Goal: Information Seeking & Learning: Find specific fact

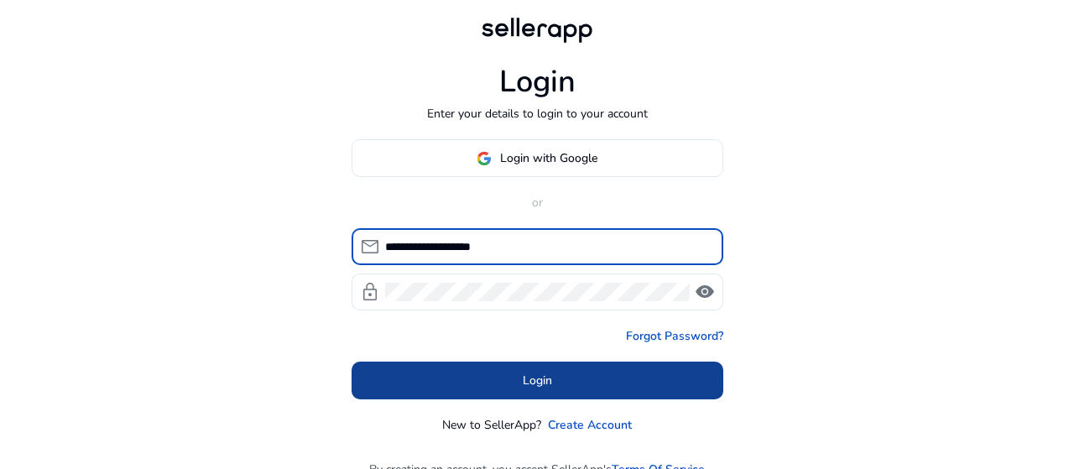
type input "**********"
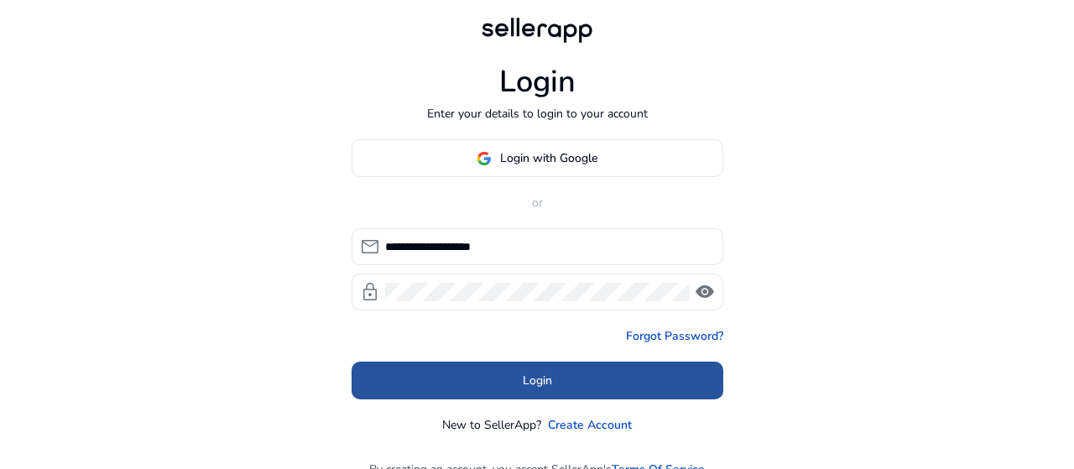
click at [542, 367] on span at bounding box center [538, 381] width 372 height 40
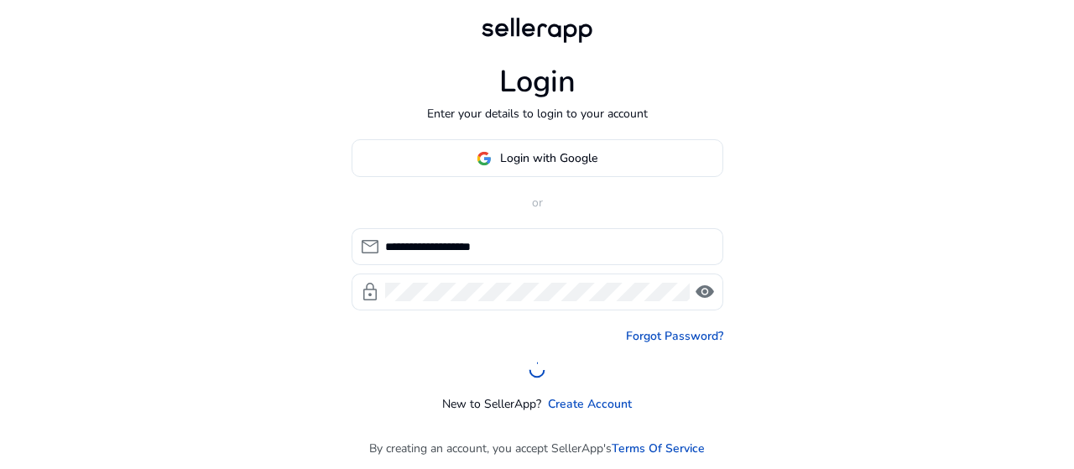
scroll to position [3, 0]
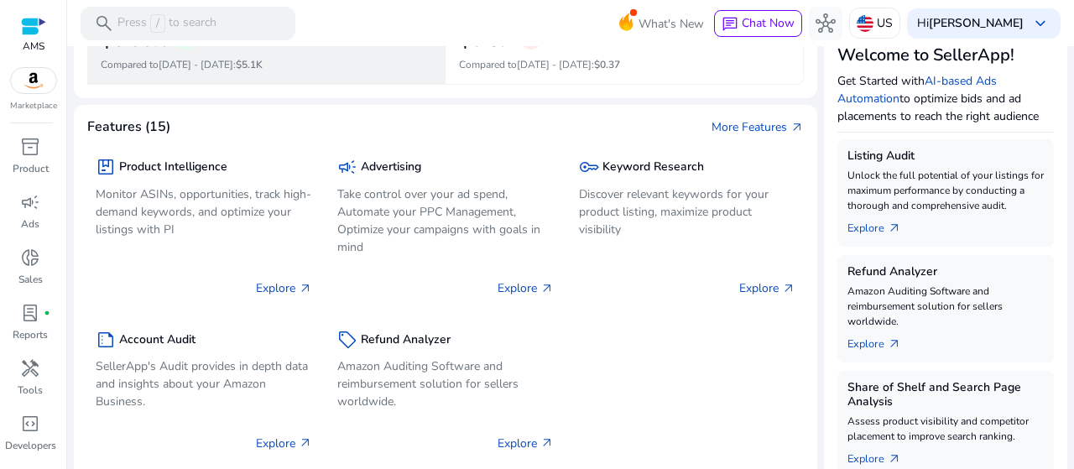
scroll to position [215, 0]
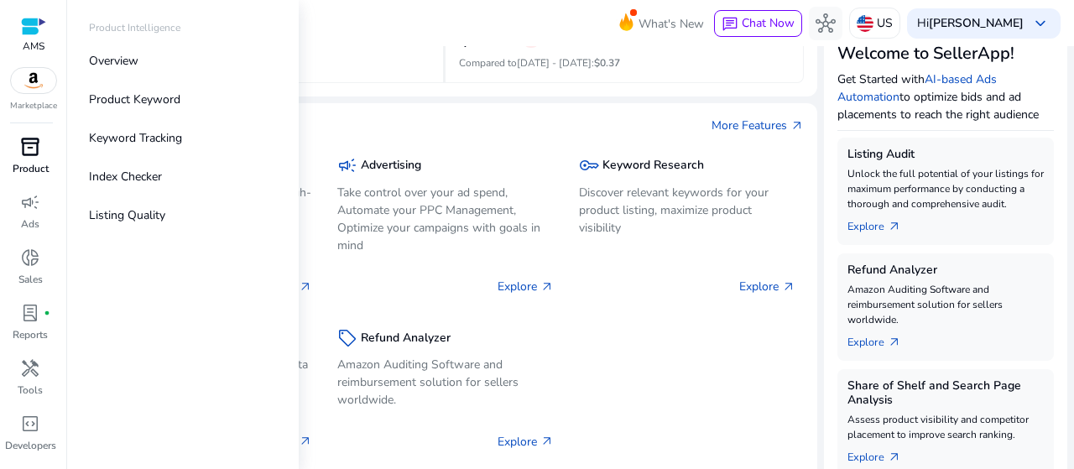
click at [28, 159] on div "inventory_2" at bounding box center [30, 146] width 47 height 27
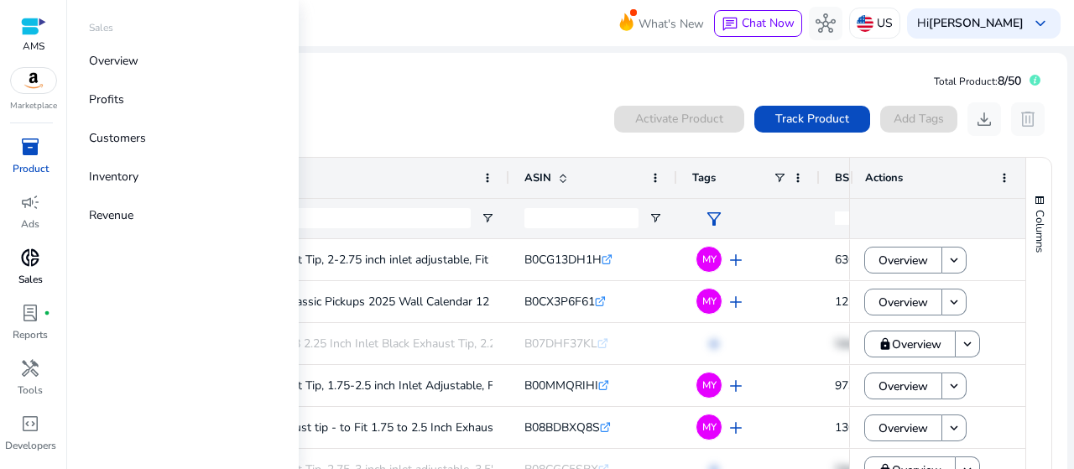
click at [43, 280] on p "Sales" at bounding box center [30, 279] width 24 height 15
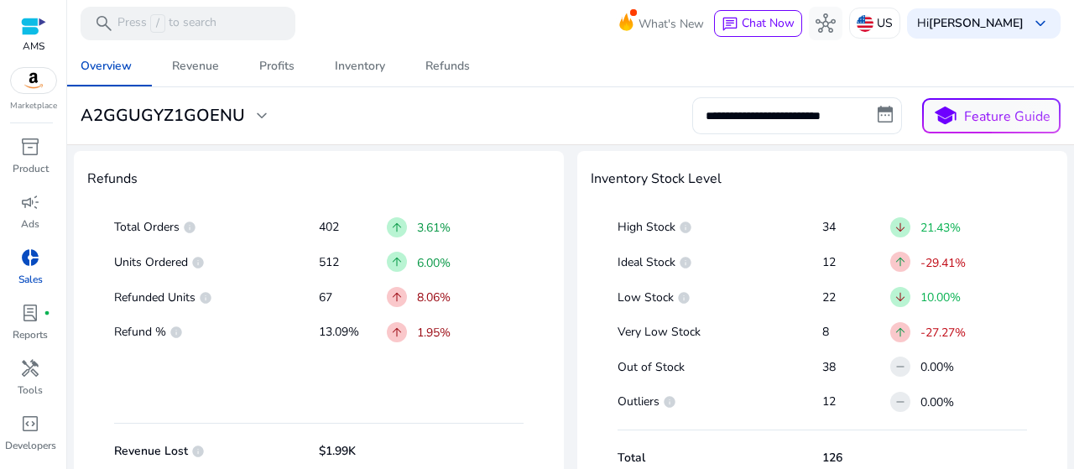
scroll to position [954, 0]
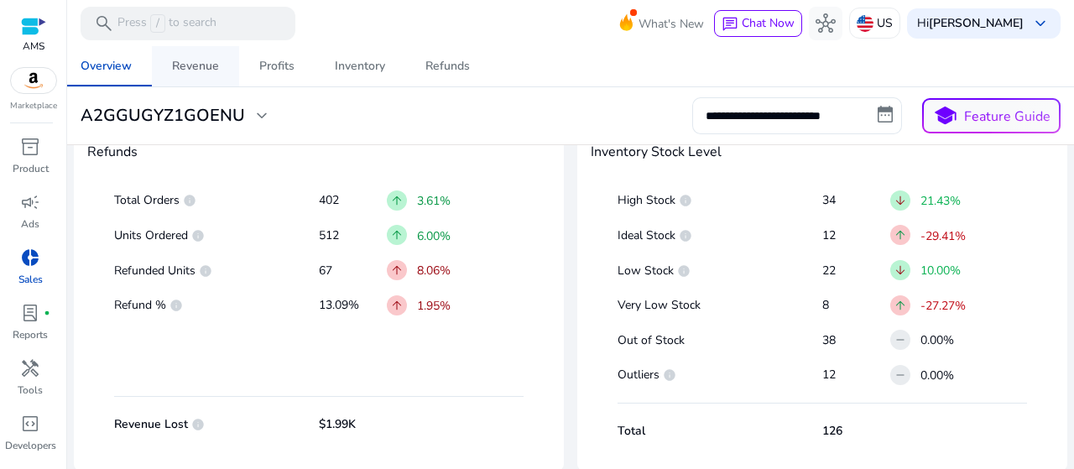
click at [185, 71] on div "Revenue" at bounding box center [195, 66] width 47 height 12
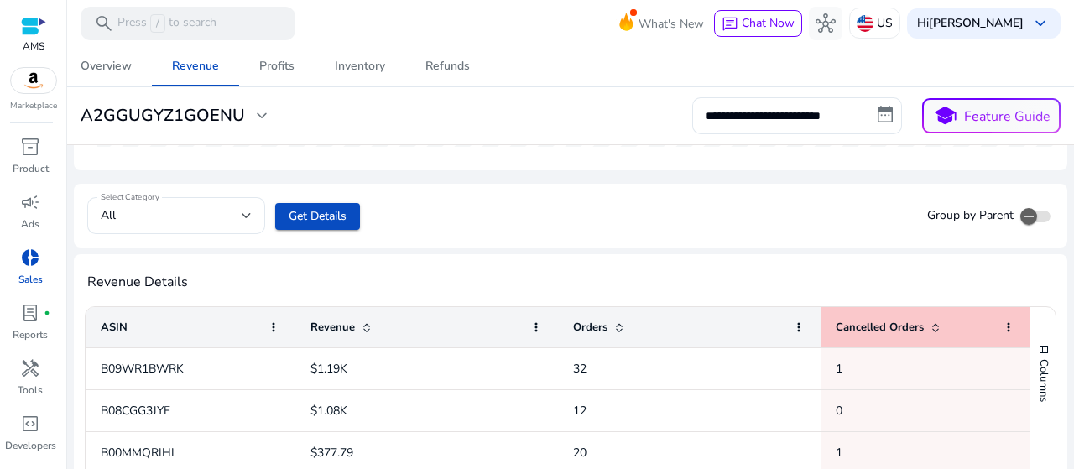
scroll to position [430, 0]
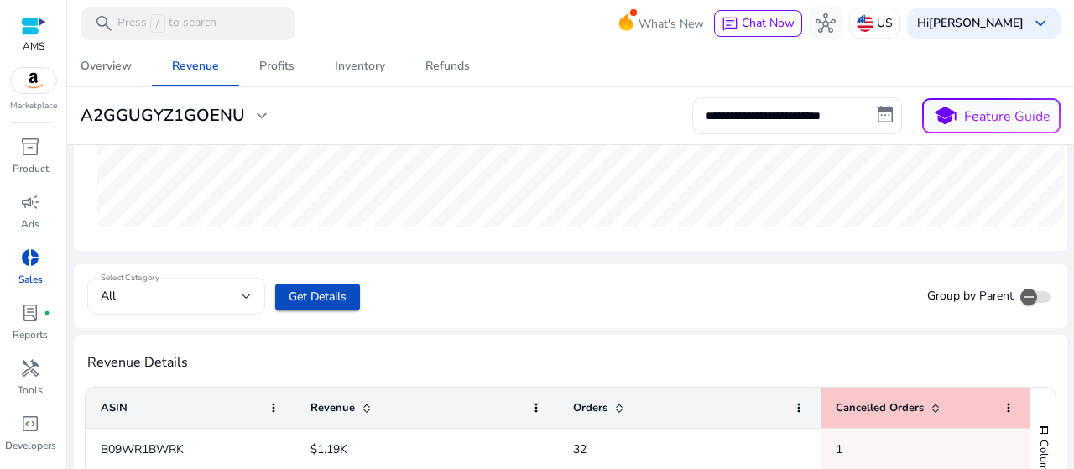
click at [192, 289] on div "All" at bounding box center [171, 296] width 141 height 18
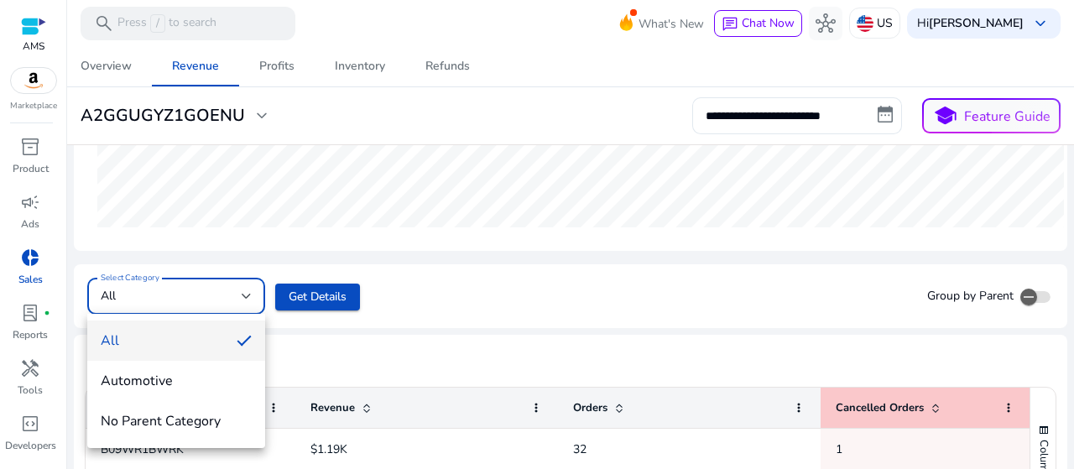
click at [192, 289] on div at bounding box center [537, 234] width 1074 height 469
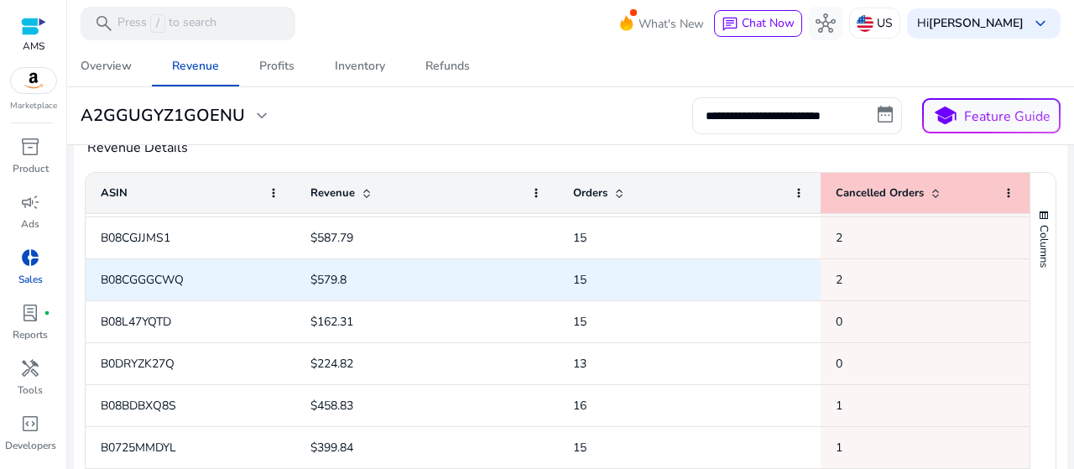
scroll to position [272, 0]
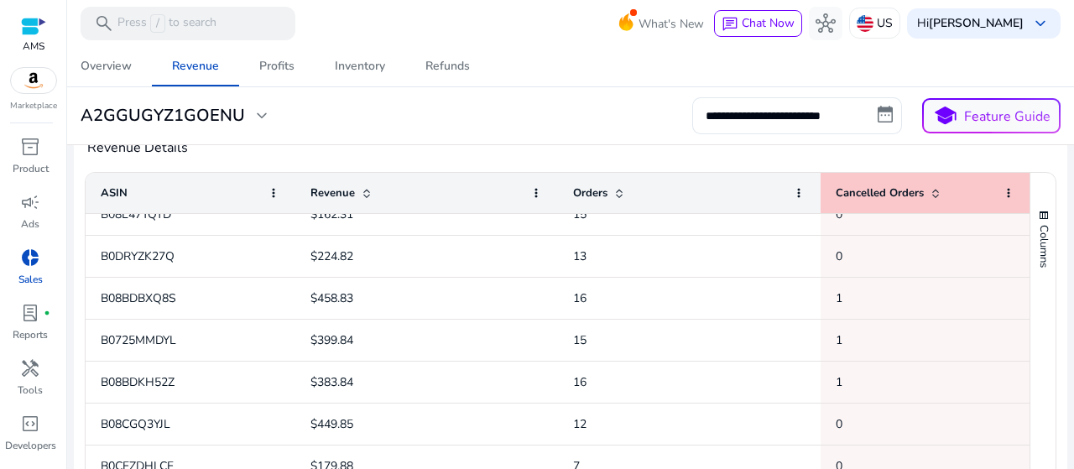
click at [367, 200] on div "Revenue" at bounding box center [418, 193] width 214 height 32
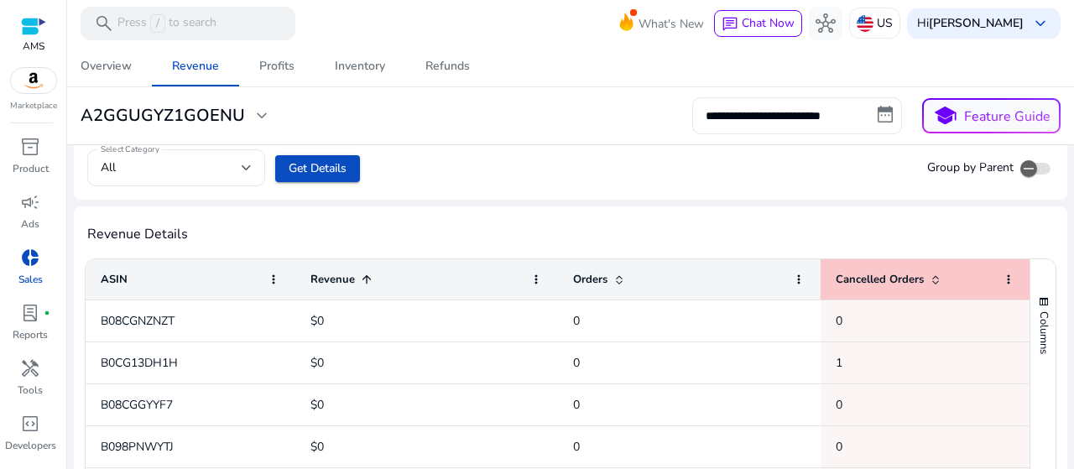
scroll to position [645, 0]
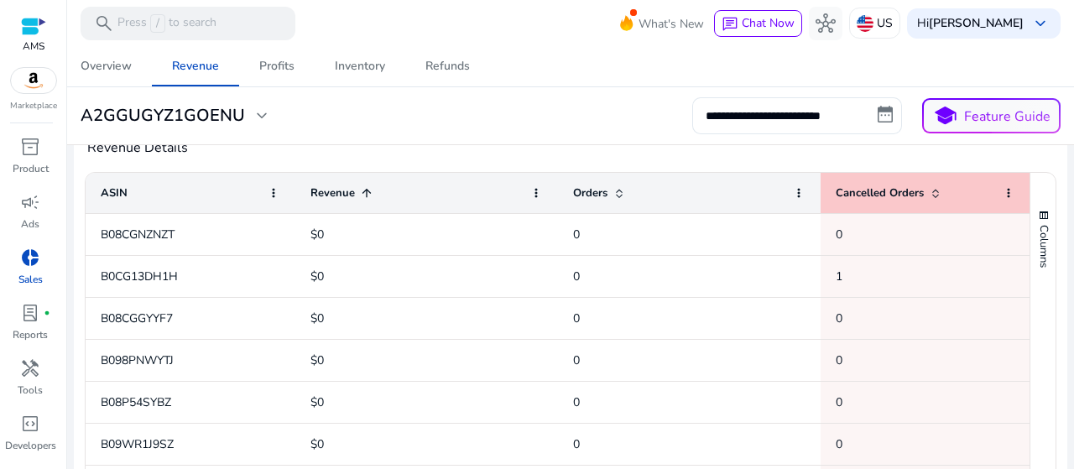
click at [370, 198] on div "Revenue 1" at bounding box center [418, 193] width 214 height 32
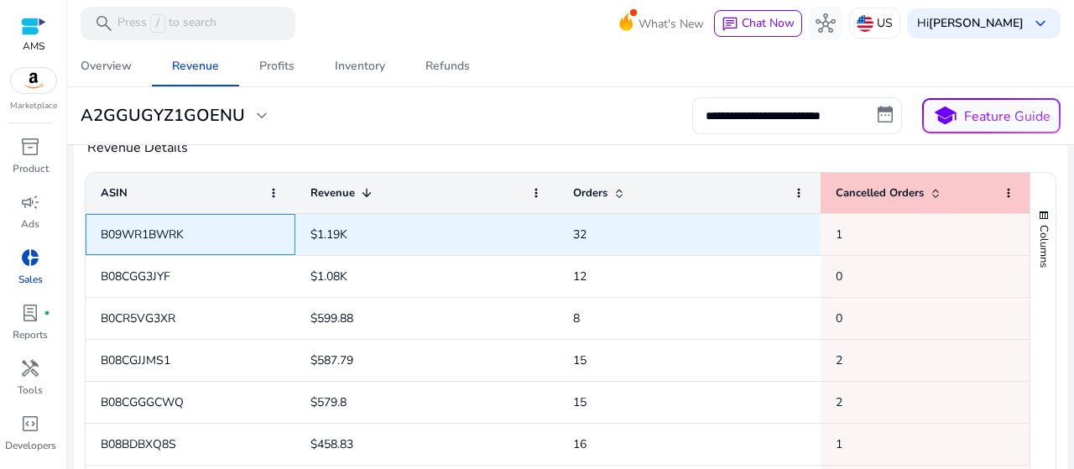
click at [159, 231] on span "B09WR1BWRK" at bounding box center [142, 235] width 83 height 16
copy span "B09WR1BWRK"
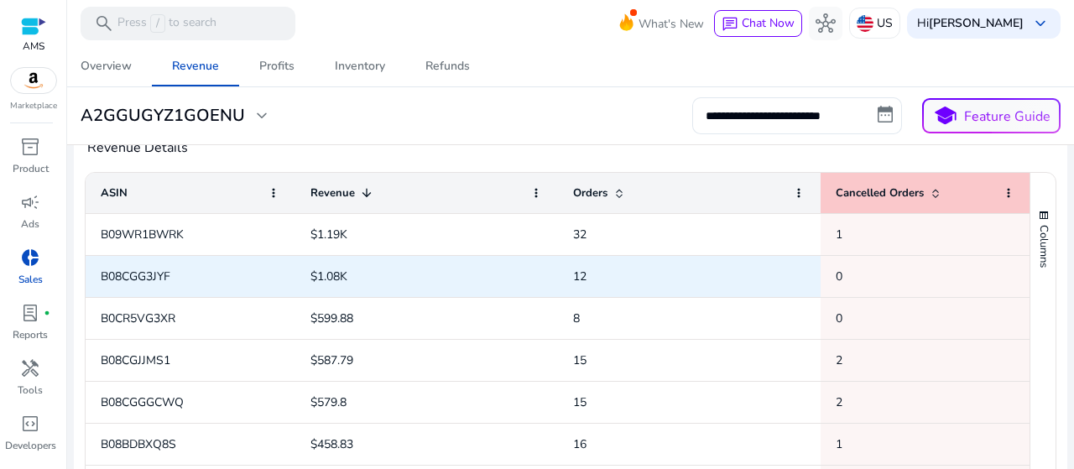
click at [135, 279] on span "B08CGG3JYF" at bounding box center [136, 277] width 70 height 16
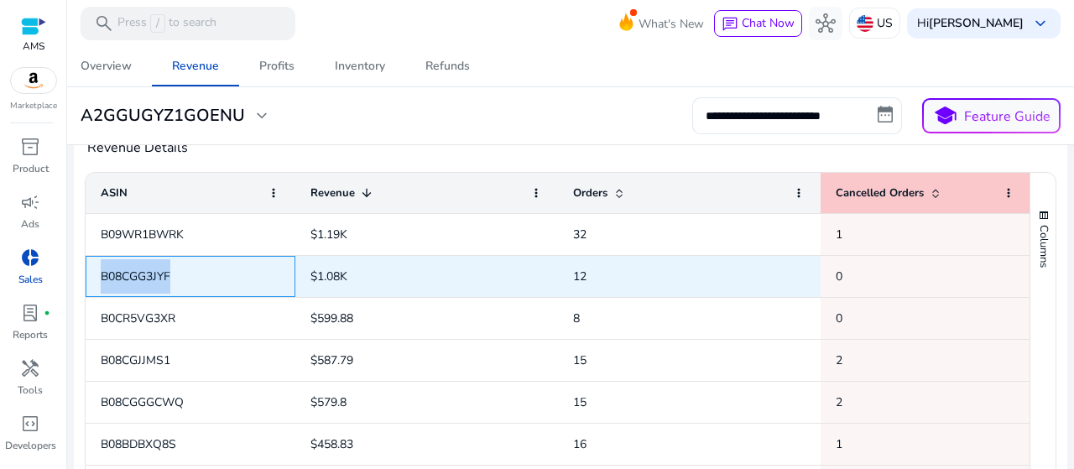
click at [135, 279] on span "B08CGG3JYF" at bounding box center [136, 277] width 70 height 16
copy span "B08CGG3JYF"
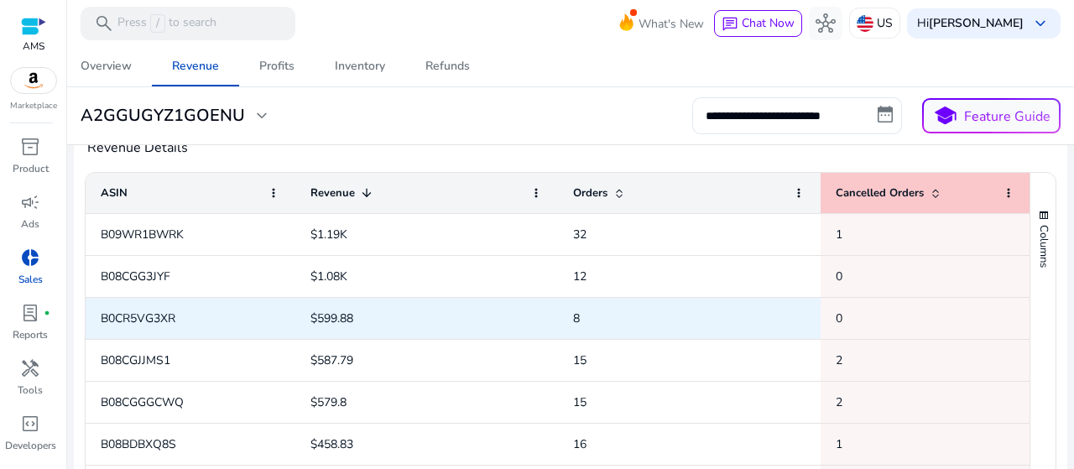
click at [125, 317] on span "B0CR5VG3XR" at bounding box center [138, 319] width 75 height 16
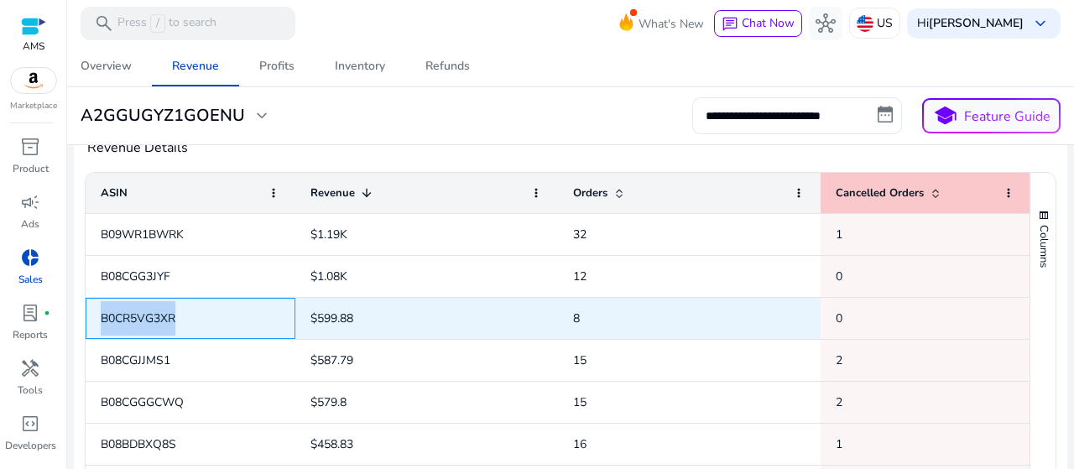
click at [125, 317] on span "B0CR5VG3XR" at bounding box center [138, 319] width 75 height 16
copy span "B0CR5VG3XR"
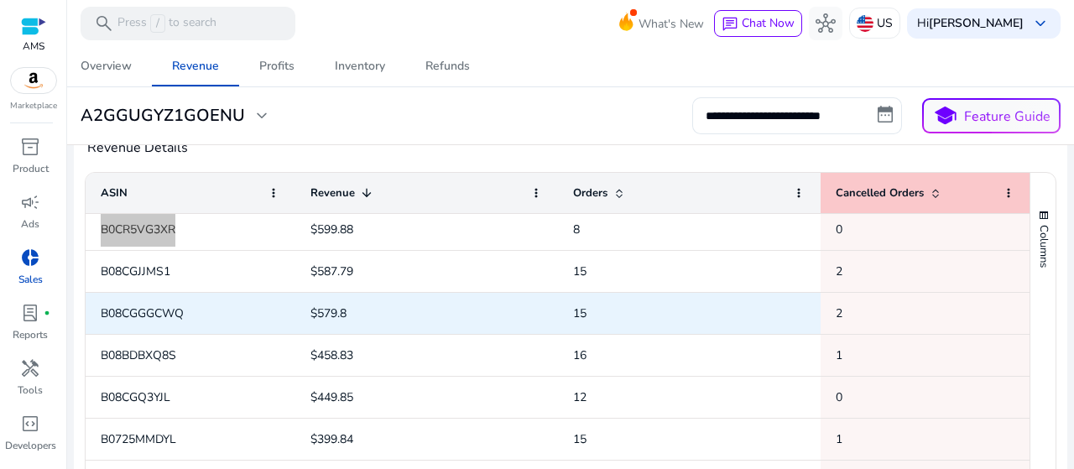
scroll to position [91, 0]
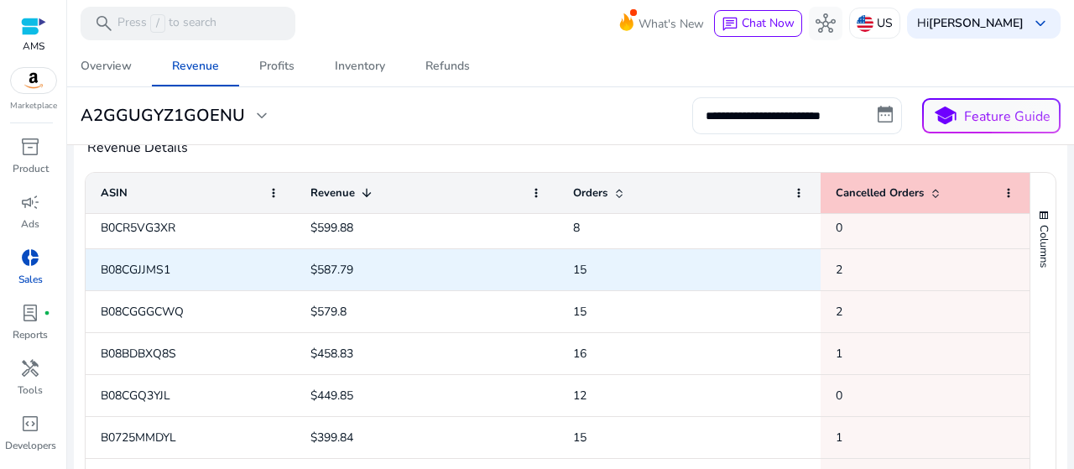
click at [145, 262] on span "B08CGJJMS1" at bounding box center [136, 270] width 70 height 16
copy span "B08CGJJMS1"
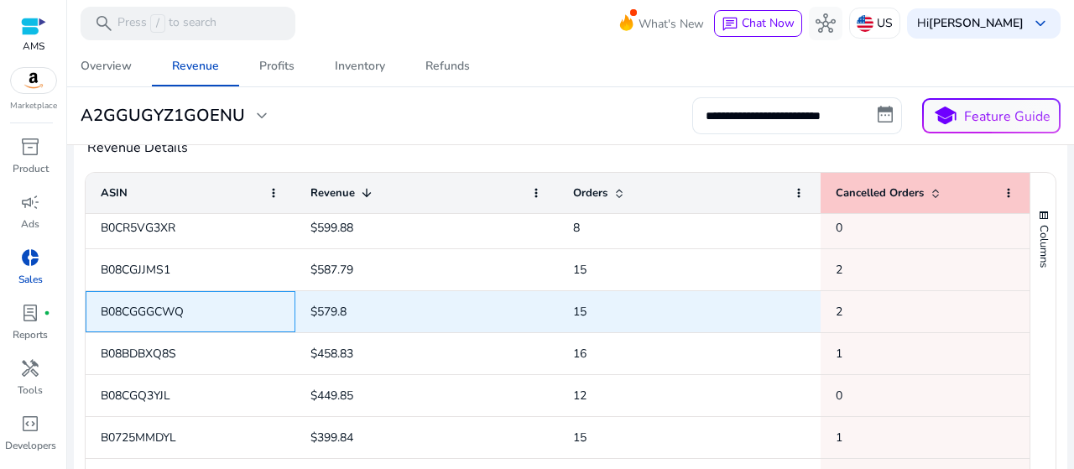
click at [133, 311] on span "B08CGGGCWQ" at bounding box center [142, 312] width 83 height 16
copy span "B08CGGGCWQ"
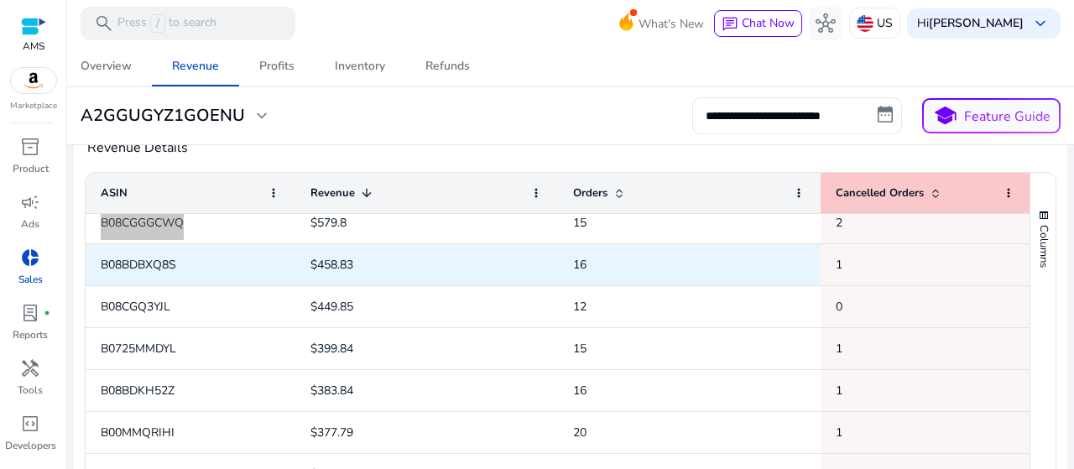
scroll to position [181, 0]
click at [150, 261] on span "B08BDBXQ8S" at bounding box center [139, 263] width 76 height 16
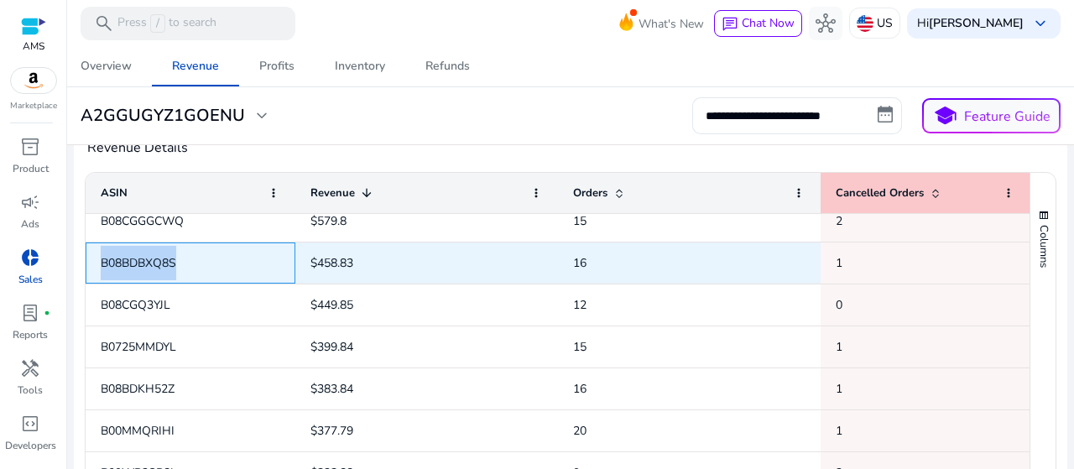
click at [150, 261] on span "B08BDBXQ8S" at bounding box center [139, 263] width 76 height 16
copy span "B08BDBXQ8S"
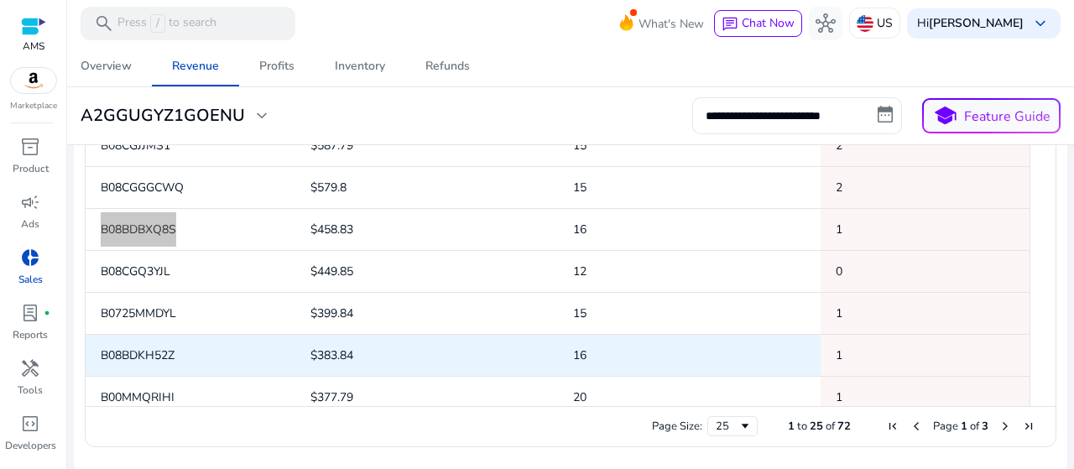
scroll to position [91, 0]
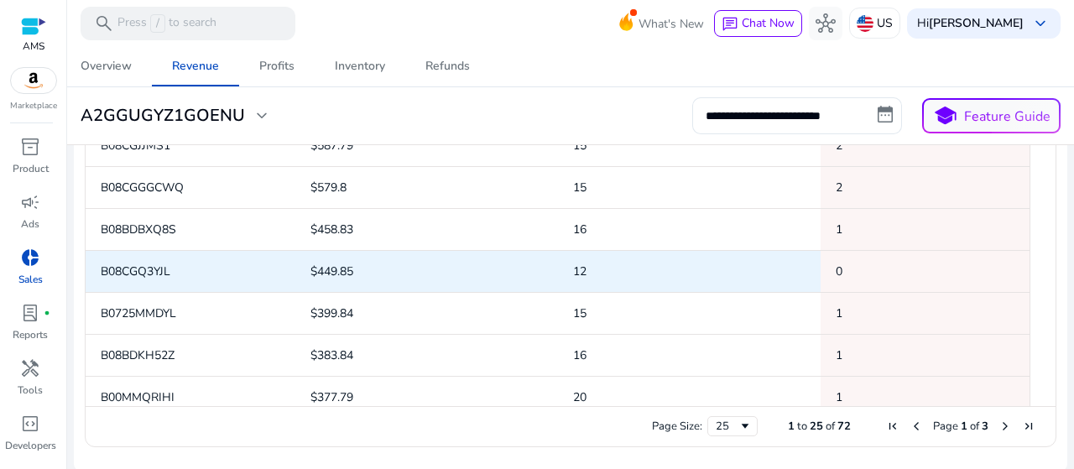
click at [138, 271] on span "B08CGQ3YJL" at bounding box center [136, 272] width 70 height 16
copy span "B08CGQ3YJL"
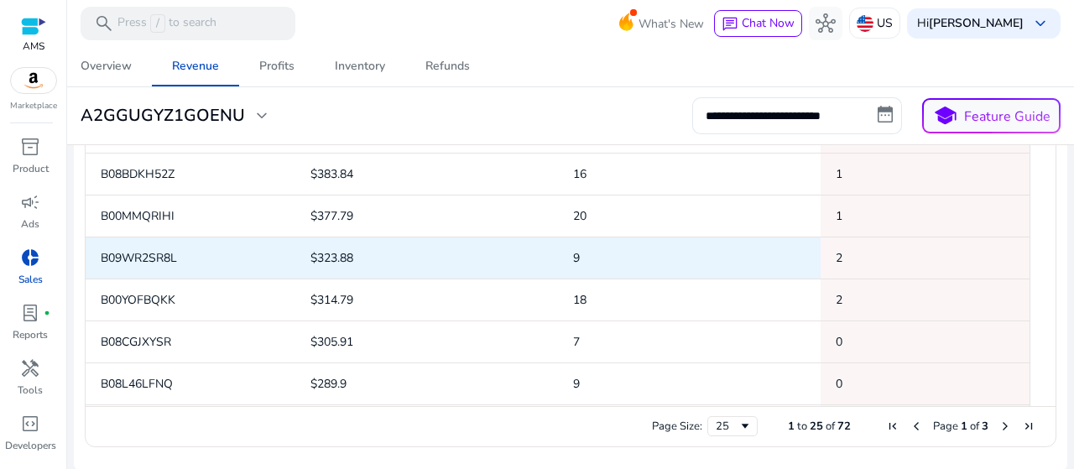
scroll to position [0, 0]
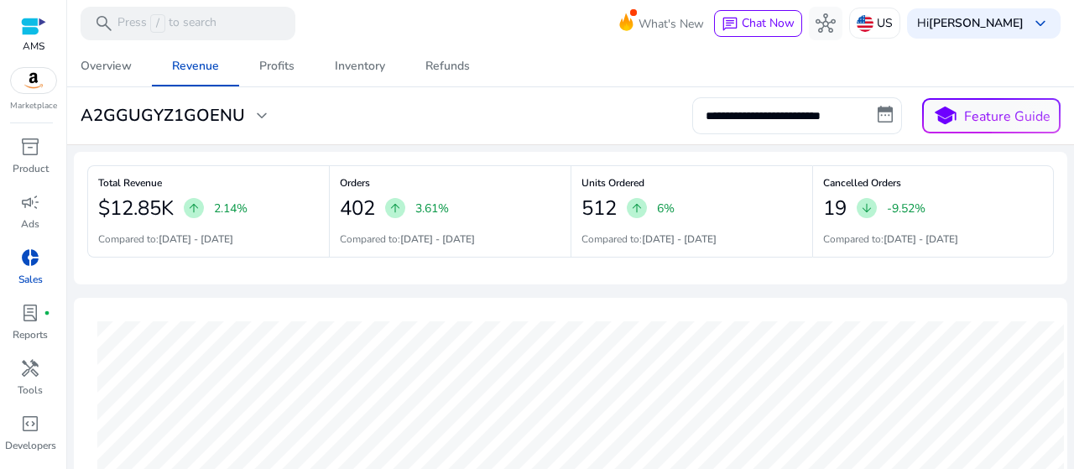
scroll to position [769, 0]
